Goal: Obtain resource: Download file/media

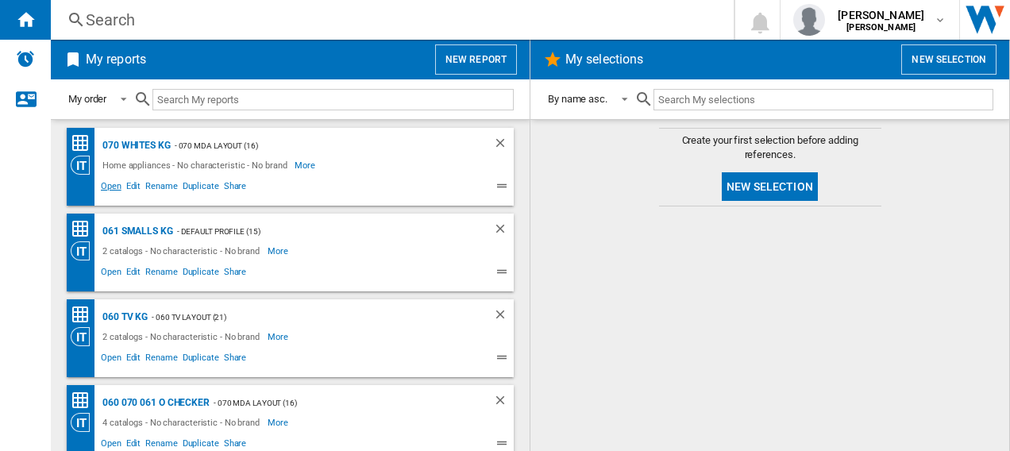
click at [108, 184] on span "Open" at bounding box center [110, 188] width 25 height 19
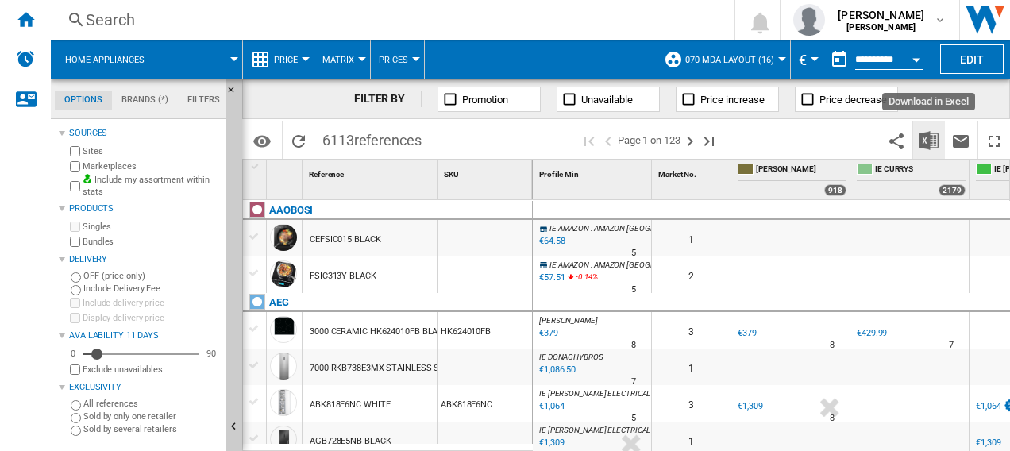
click at [931, 137] on img "Download in Excel" at bounding box center [928, 140] width 19 height 19
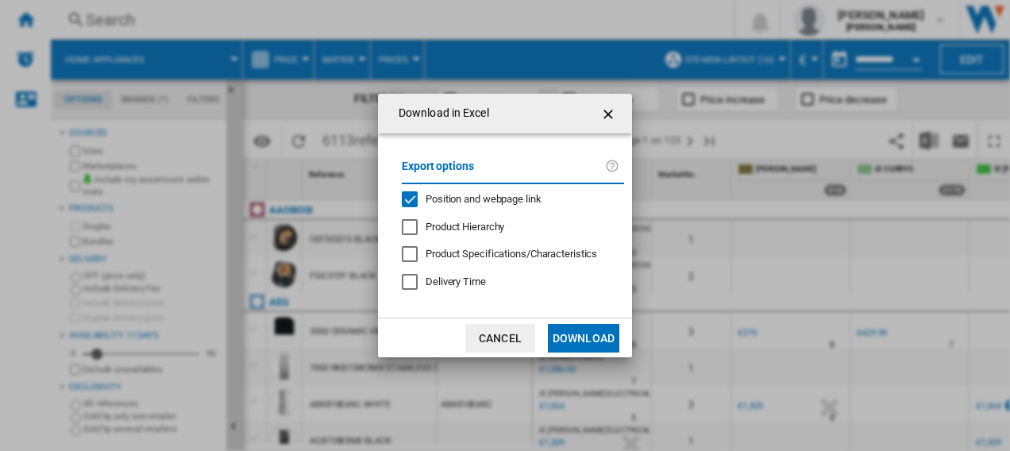
click at [608, 335] on button "Download" at bounding box center [583, 338] width 71 height 29
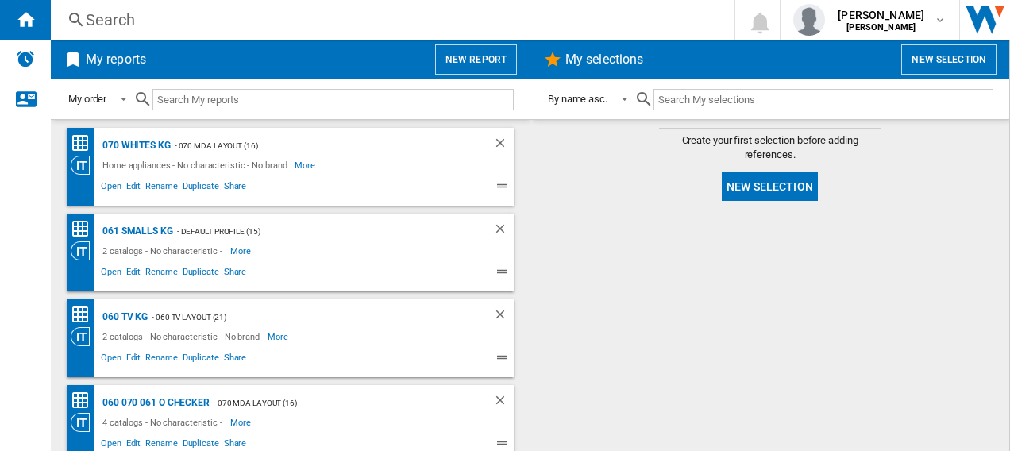
click at [105, 272] on span "Open" at bounding box center [110, 273] width 25 height 19
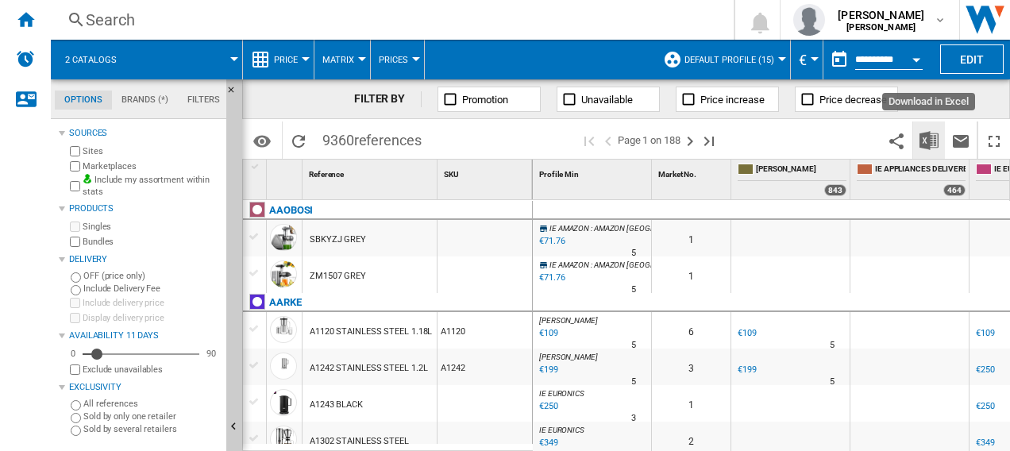
click at [934, 139] on img "Download in Excel" at bounding box center [928, 140] width 19 height 19
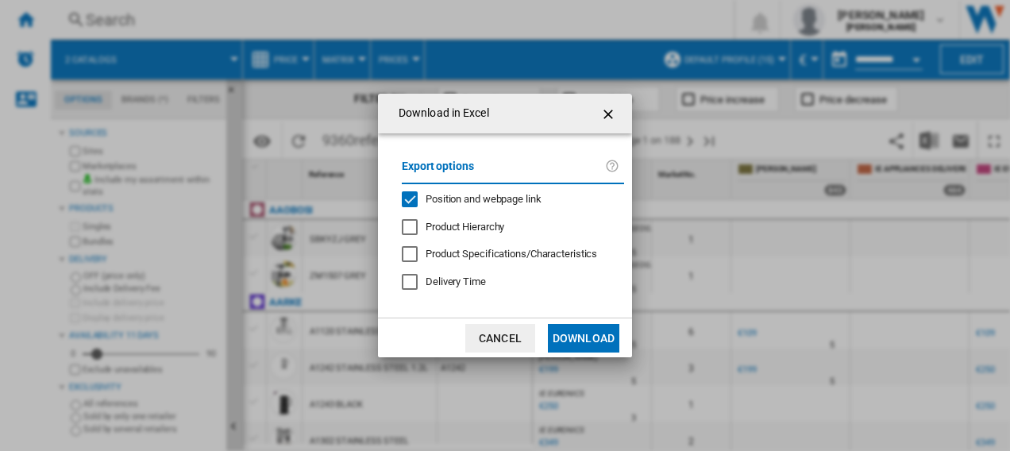
drag, startPoint x: 600, startPoint y: 349, endPoint x: 587, endPoint y: 233, distance: 117.4
click at [600, 349] on button "Download" at bounding box center [583, 338] width 71 height 29
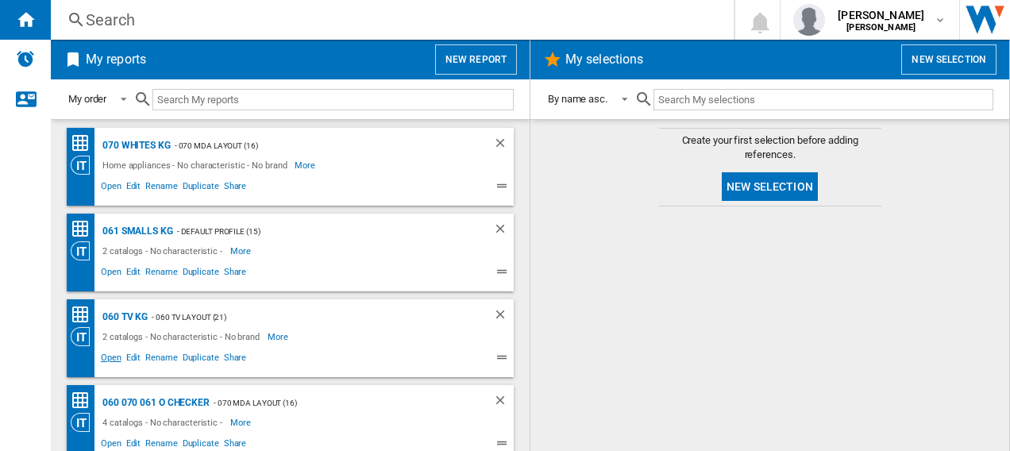
click at [105, 360] on span "Open" at bounding box center [110, 359] width 25 height 19
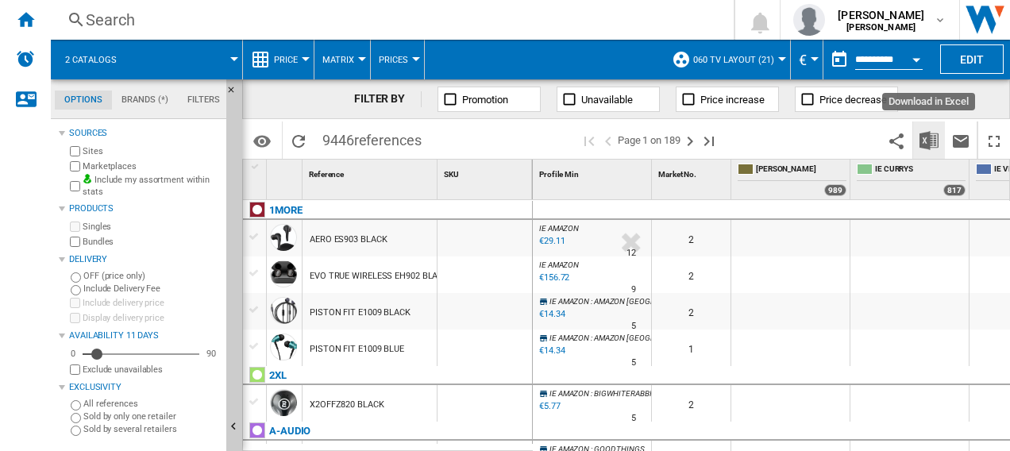
click at [930, 144] on img "Download in Excel" at bounding box center [928, 140] width 19 height 19
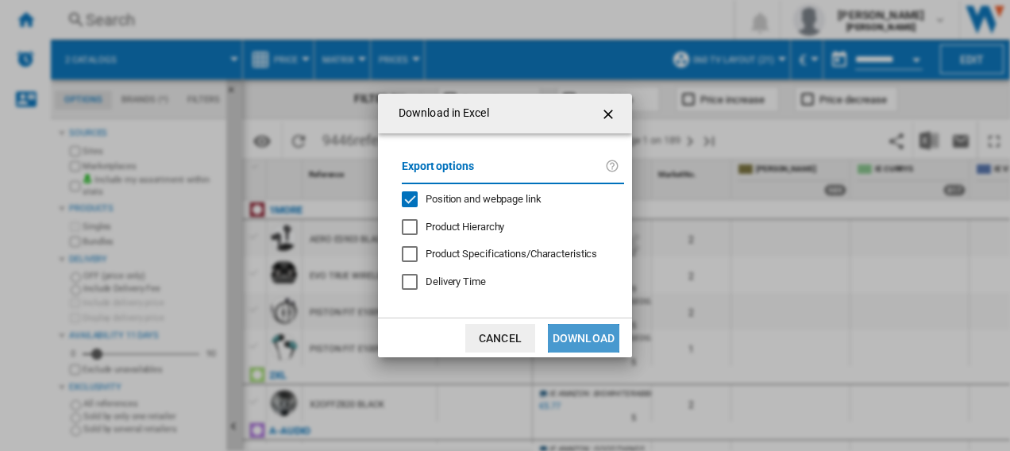
click at [594, 333] on button "Download" at bounding box center [583, 338] width 71 height 29
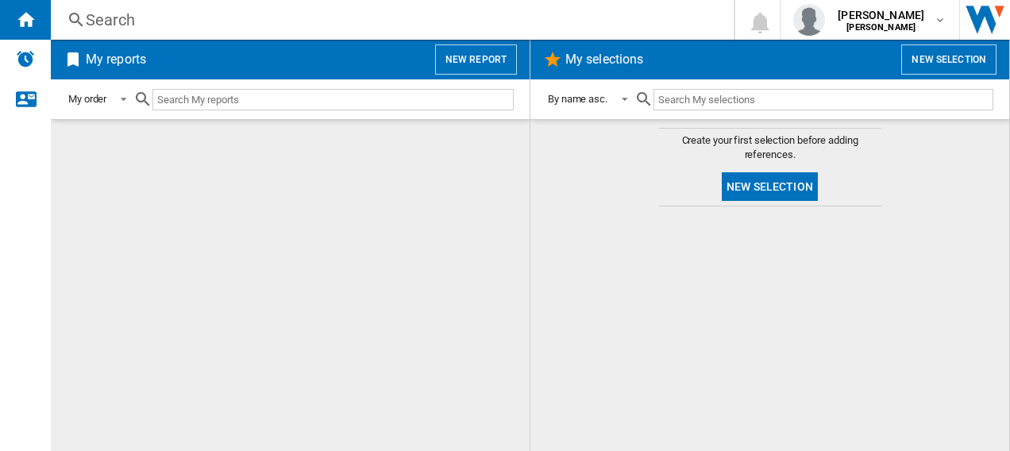
click at [231, 13] on div "Search" at bounding box center [389, 20] width 607 height 22
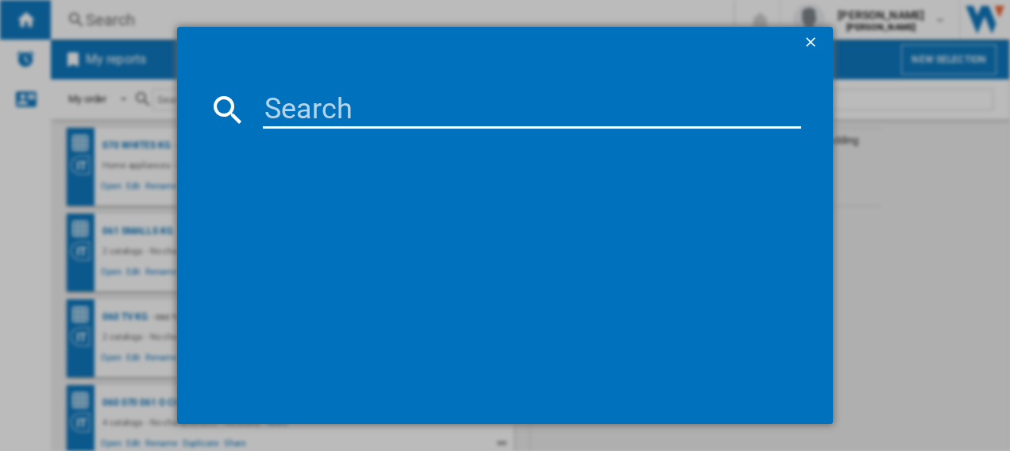
click at [377, 105] on input at bounding box center [532, 110] width 539 height 38
paste input "SN25EC13CE"
type input "SN25EC13CE"
